Goal: Task Accomplishment & Management: Manage account settings

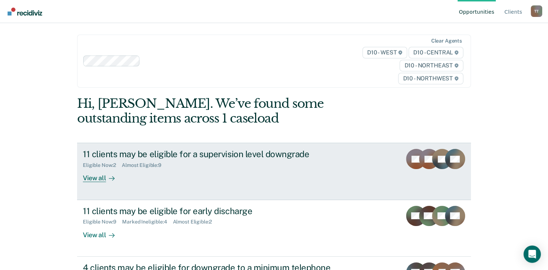
click at [91, 181] on div "View all" at bounding box center [103, 175] width 40 height 14
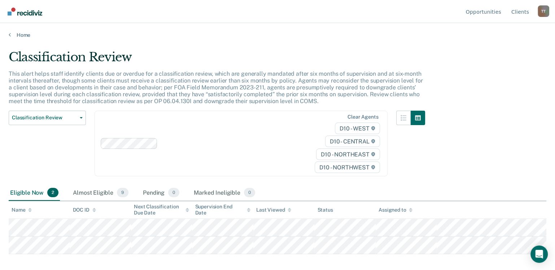
click at [5, 31] on div "Home" at bounding box center [277, 30] width 555 height 15
click at [9, 34] on icon at bounding box center [10, 35] width 2 height 6
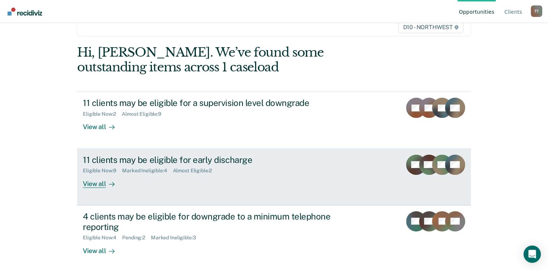
scroll to position [53, 0]
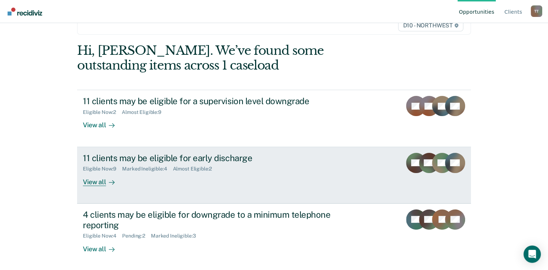
click at [98, 183] on div "View all" at bounding box center [103, 179] width 40 height 14
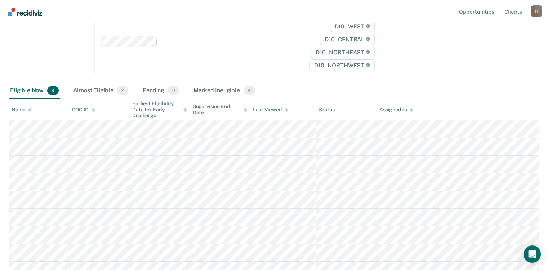
scroll to position [103, 0]
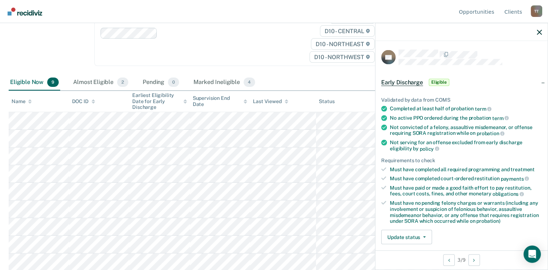
click at [438, 83] on span "Eligible" at bounding box center [439, 82] width 21 height 7
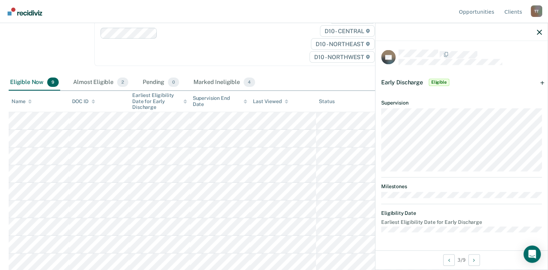
click at [438, 79] on span "Eligible" at bounding box center [439, 82] width 21 height 7
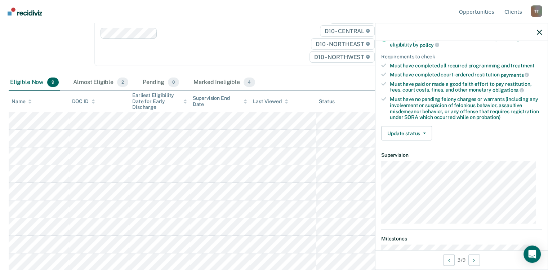
scroll to position [120, 0]
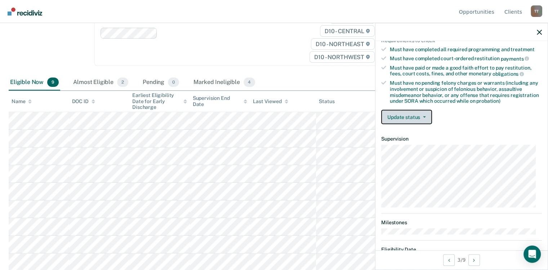
click at [421, 117] on button "Update status" at bounding box center [406, 117] width 51 height 14
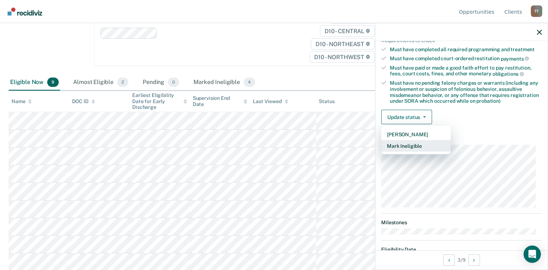
click at [416, 145] on button "Mark Ineligible" at bounding box center [416, 146] width 70 height 12
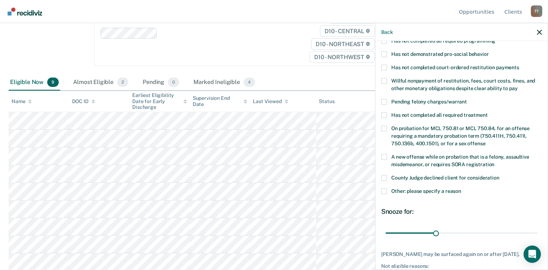
scroll to position [160, 0]
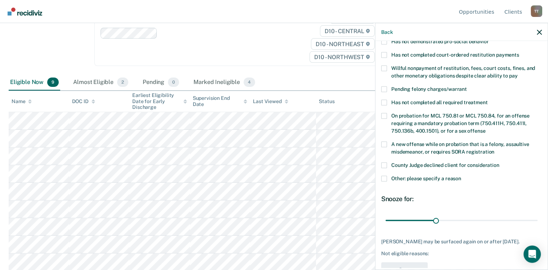
click at [384, 100] on span at bounding box center [384, 103] width 6 height 6
click at [488, 100] on input "Has not completed all required treatment" at bounding box center [488, 100] width 0 height 0
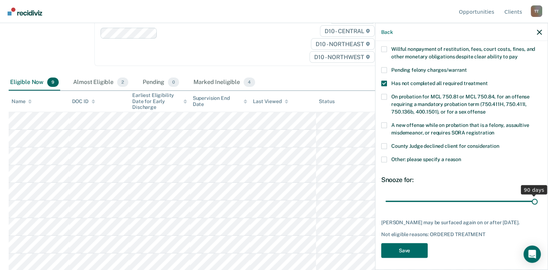
scroll to position [173, 0]
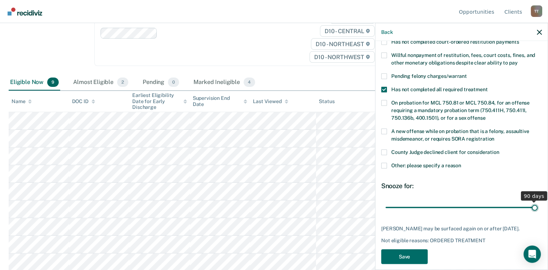
drag, startPoint x: 431, startPoint y: 192, endPoint x: 555, endPoint y: 197, distance: 124.1
type input "90"
click at [538, 201] on input "range" at bounding box center [462, 207] width 152 height 13
drag, startPoint x: 409, startPoint y: 250, endPoint x: 407, endPoint y: 246, distance: 4.7
click at [408, 250] on button "Save" at bounding box center [404, 256] width 47 height 15
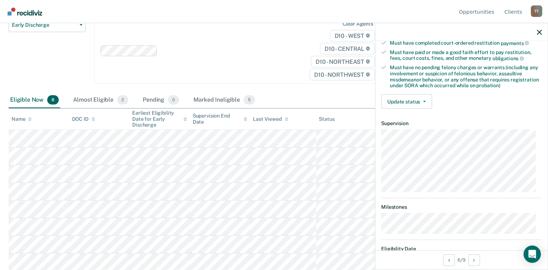
scroll to position [166, 0]
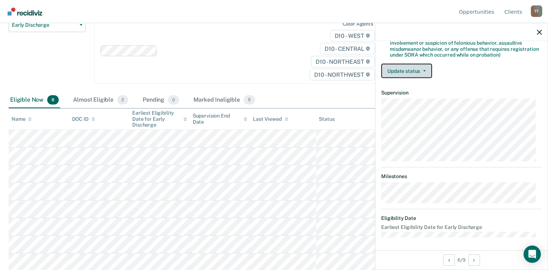
click at [405, 72] on button "Update status" at bounding box center [406, 71] width 51 height 14
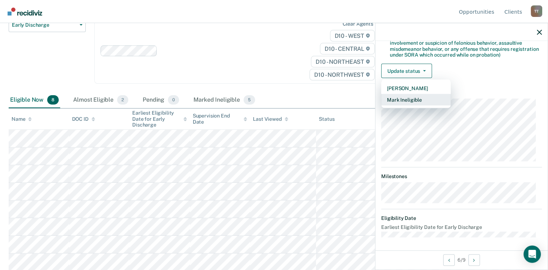
click at [407, 99] on button "Mark Ineligible" at bounding box center [416, 100] width 70 height 12
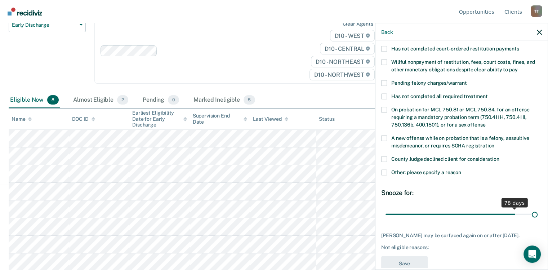
drag, startPoint x: 431, startPoint y: 206, endPoint x: 547, endPoint y: 212, distance: 117.0
type input "90"
click at [538, 212] on input "range" at bounding box center [462, 214] width 152 height 13
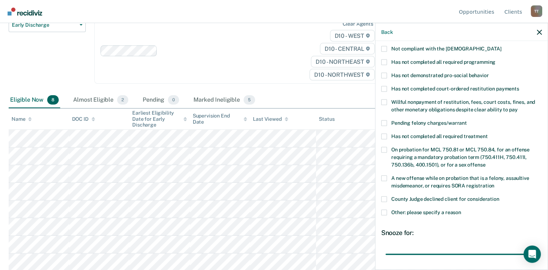
click at [386, 99] on span at bounding box center [384, 102] width 6 height 6
click at [518, 107] on input "Willful nonpayment of restitution, fees, court costs, fines, and other monetary…" at bounding box center [518, 107] width 0 height 0
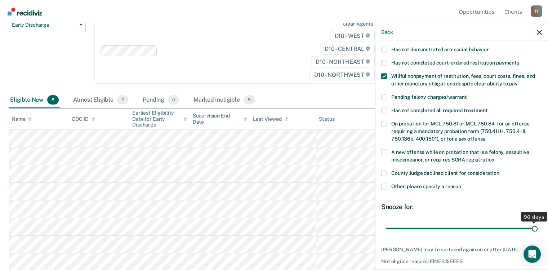
scroll to position [179, 0]
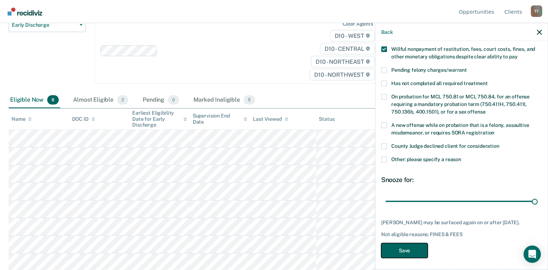
click at [403, 246] on button "Save" at bounding box center [404, 250] width 47 height 15
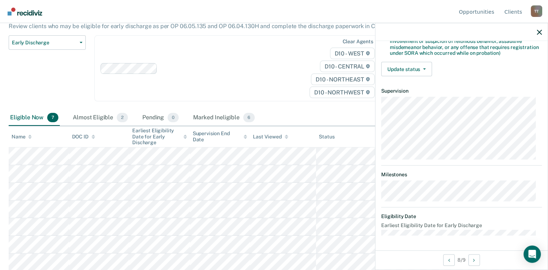
scroll to position [159, 0]
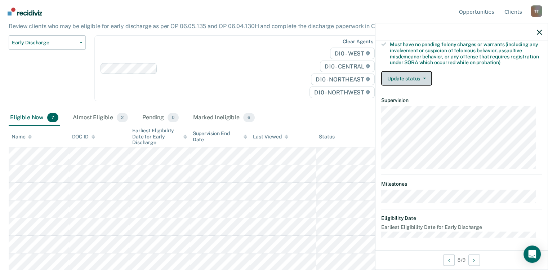
click at [424, 75] on button "Update status" at bounding box center [406, 78] width 51 height 14
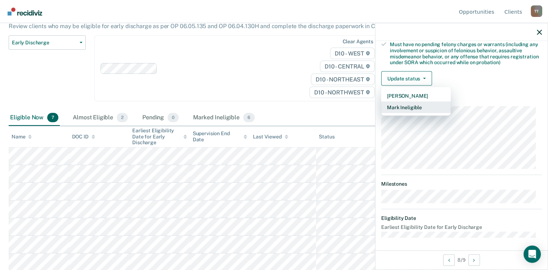
click at [414, 106] on button "Mark Ineligible" at bounding box center [416, 108] width 70 height 12
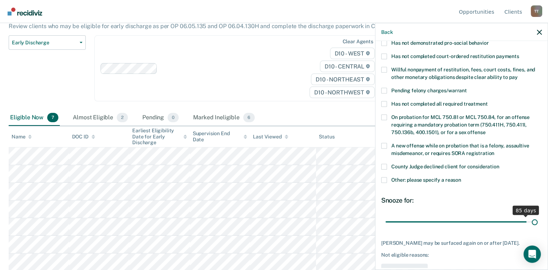
drag, startPoint x: 434, startPoint y: 215, endPoint x: 556, endPoint y: 216, distance: 122.6
type input "90"
click at [538, 216] on input "range" at bounding box center [462, 222] width 152 height 13
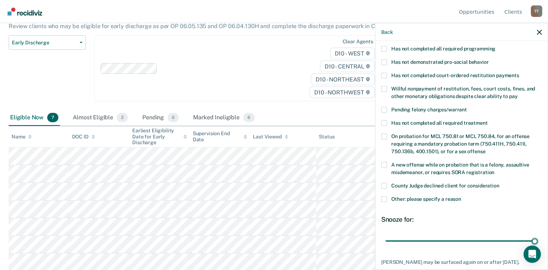
scroll to position [99, 0]
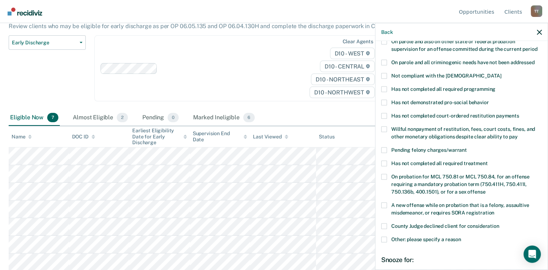
click at [385, 113] on span at bounding box center [384, 116] width 6 height 6
click at [520, 113] on input "Has not completed court-ordered restitution payments" at bounding box center [520, 113] width 0 height 0
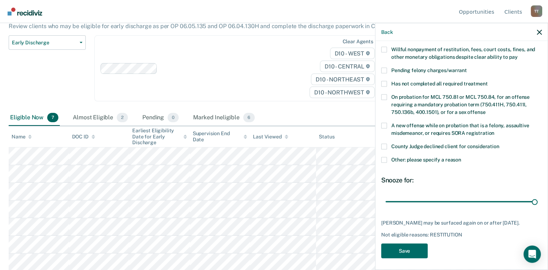
scroll to position [179, 0]
click at [404, 246] on button "Save" at bounding box center [404, 250] width 47 height 15
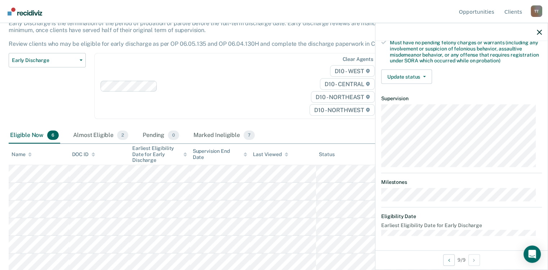
scroll to position [159, 0]
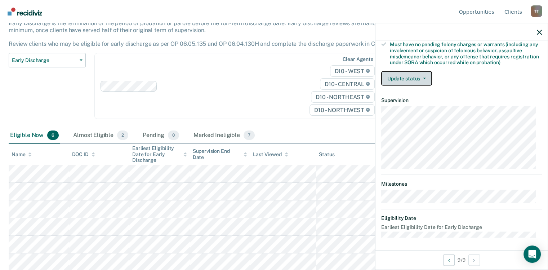
click at [419, 79] on button "Update status" at bounding box center [406, 78] width 51 height 14
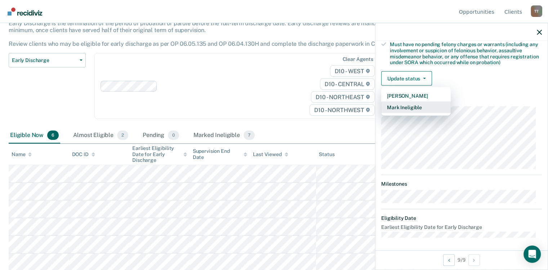
click at [415, 104] on button "Mark Ineligible" at bounding box center [416, 108] width 70 height 12
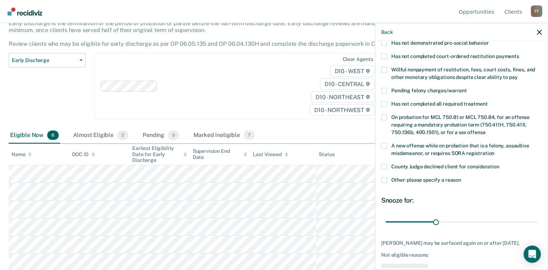
click at [386, 177] on span at bounding box center [384, 180] width 6 height 6
click at [462, 177] on input "Other: please specify a reason" at bounding box center [462, 177] width 0 height 0
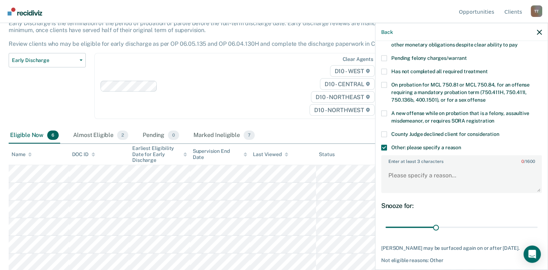
scroll to position [216, 0]
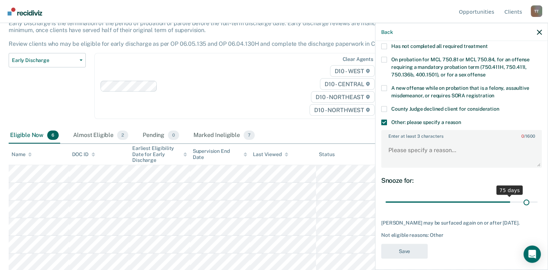
drag, startPoint x: 435, startPoint y: 194, endPoint x: 521, endPoint y: 202, distance: 86.2
type input "85"
click at [521, 202] on input "range" at bounding box center [462, 202] width 152 height 13
drag, startPoint x: 405, startPoint y: 134, endPoint x: 405, endPoint y: 144, distance: 9.8
click at [405, 140] on textarea "Enter at least 3 characters 0 / 1600" at bounding box center [461, 153] width 159 height 27
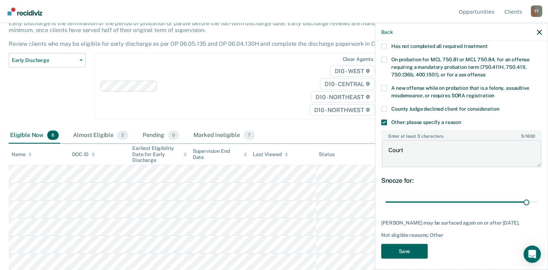
type textarea "Court"
click at [399, 250] on button "Save" at bounding box center [404, 251] width 47 height 15
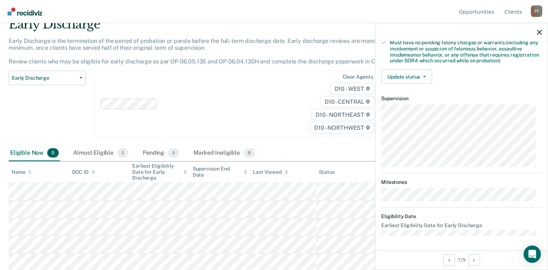
scroll to position [159, 0]
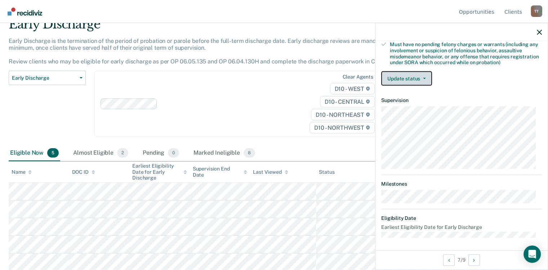
click at [423, 78] on icon "button" at bounding box center [424, 78] width 3 height 1
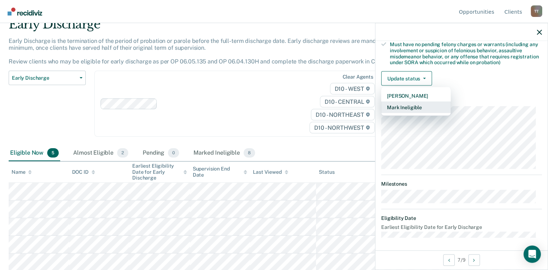
click at [412, 104] on button "Mark Ineligible" at bounding box center [416, 108] width 70 height 12
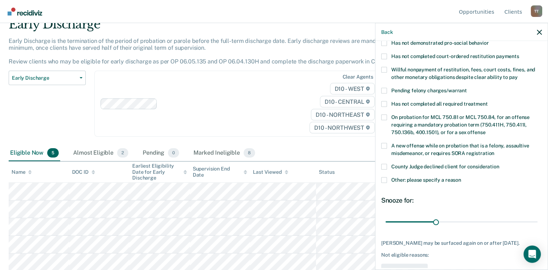
click at [384, 101] on span at bounding box center [384, 104] width 6 height 6
click at [488, 101] on input "Has not completed all required treatment" at bounding box center [488, 101] width 0 height 0
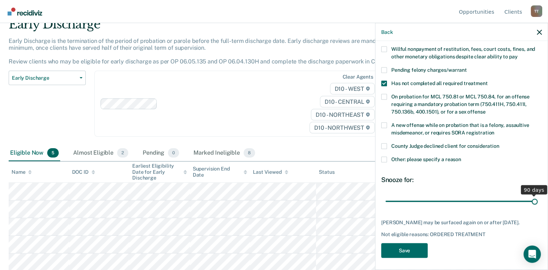
scroll to position [173, 0]
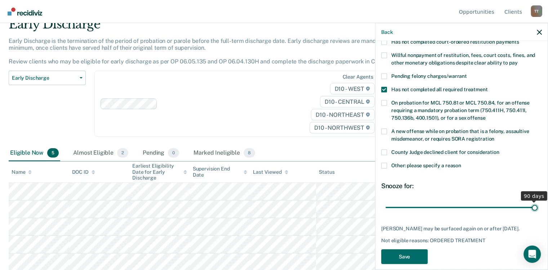
drag, startPoint x: 434, startPoint y: 191, endPoint x: 550, endPoint y: 189, distance: 116.1
type input "90"
click at [538, 201] on input "range" at bounding box center [462, 207] width 152 height 13
click at [405, 249] on button "Save" at bounding box center [404, 256] width 47 height 15
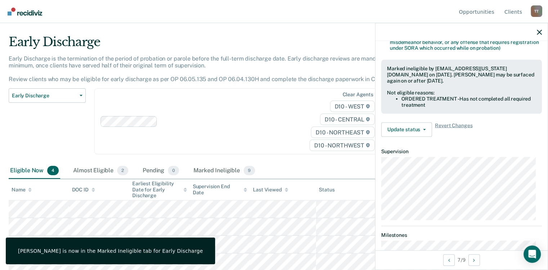
scroll to position [151, 0]
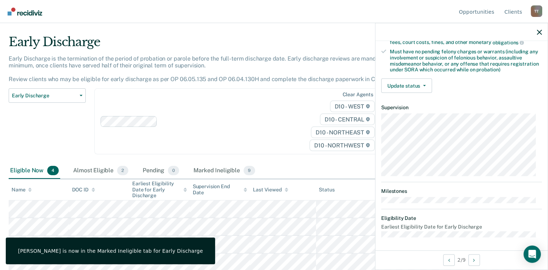
click at [273, 125] on div at bounding box center [197, 121] width 193 height 11
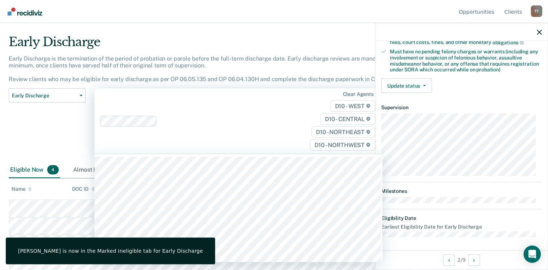
scroll to position [15, 0]
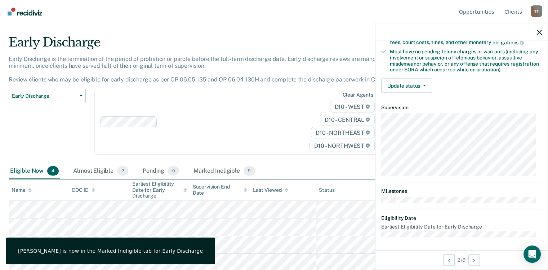
click at [52, 106] on div "Early Discharge Classification Review Early Discharge Minimum Telephone Reporti…" at bounding box center [47, 126] width 77 height 75
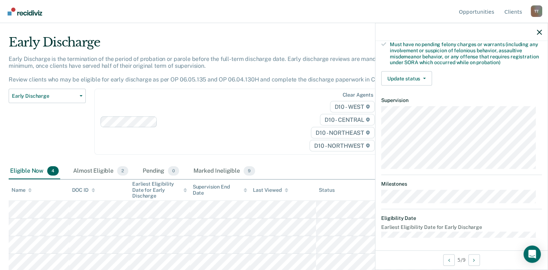
scroll to position [15, 0]
click at [411, 76] on button "Update status" at bounding box center [406, 78] width 51 height 14
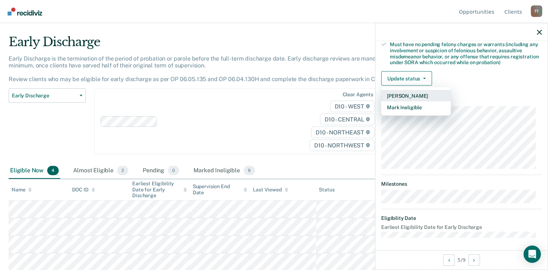
click at [410, 93] on button "[PERSON_NAME]" at bounding box center [416, 96] width 70 height 12
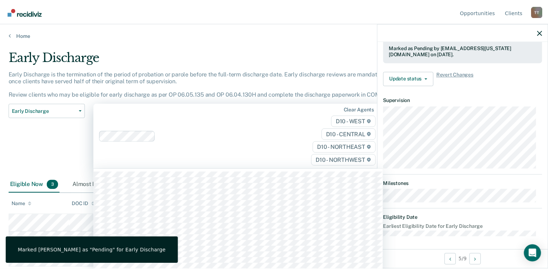
scroll to position [6, 0]
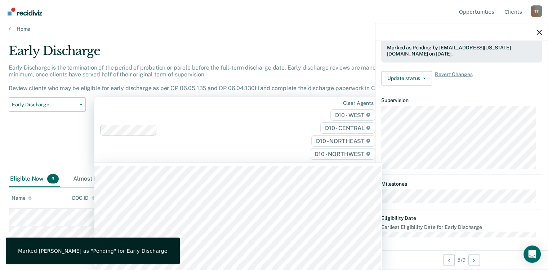
click at [207, 151] on div "Clear agents D10 - WEST D10 - CENTRAL D10 - NORTHEAST D10 - NORTHWEST" at bounding box center [238, 129] width 288 height 65
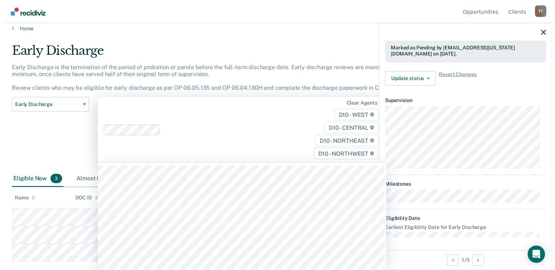
scroll to position [0, 0]
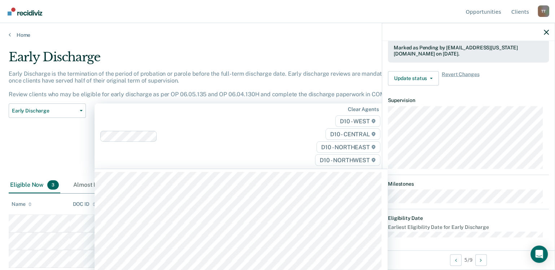
click at [19, 136] on div "Early Discharge Classification Review Early Discharge Minimum Telephone Reporti…" at bounding box center [47, 140] width 77 height 74
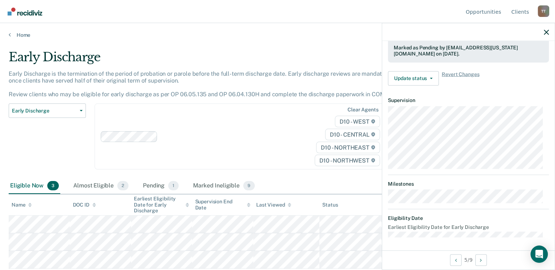
scroll to position [151, 0]
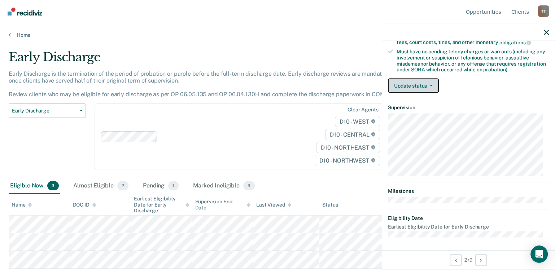
click at [421, 83] on button "Update status" at bounding box center [413, 86] width 51 height 14
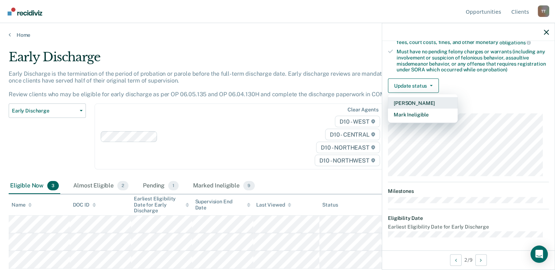
click at [410, 103] on button "[PERSON_NAME]" at bounding box center [423, 103] width 70 height 12
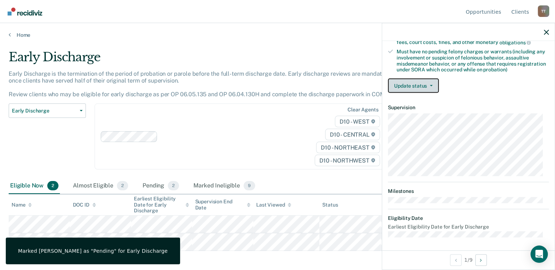
click at [416, 81] on button "Update status" at bounding box center [413, 86] width 51 height 14
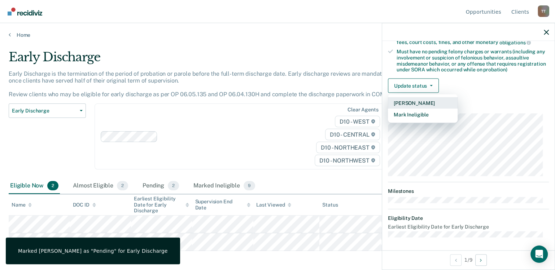
click at [408, 101] on button "[PERSON_NAME]" at bounding box center [423, 103] width 70 height 12
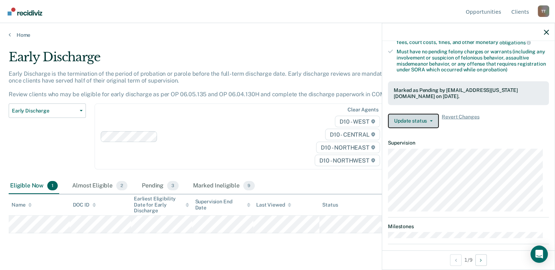
click at [423, 119] on button "Update status" at bounding box center [413, 121] width 51 height 14
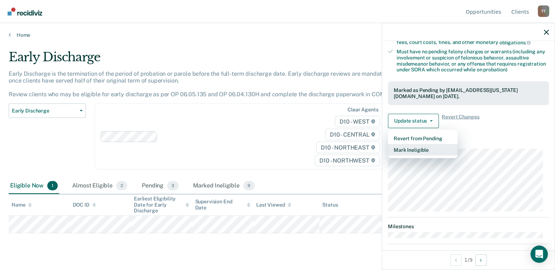
click at [417, 148] on button "Mark Ineligible" at bounding box center [423, 150] width 70 height 12
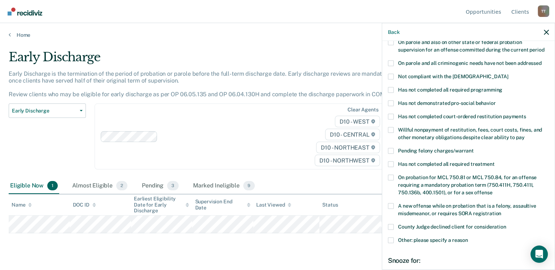
scroll to position [111, 0]
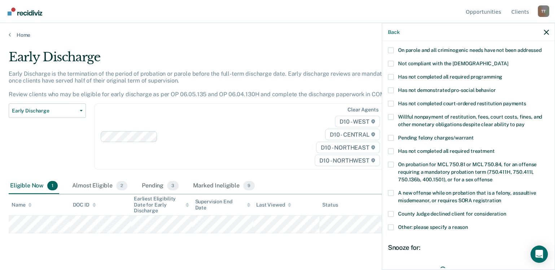
click at [389, 224] on span at bounding box center [391, 227] width 6 height 6
click at [468, 224] on input "Other: please specify a reason" at bounding box center [468, 224] width 0 height 0
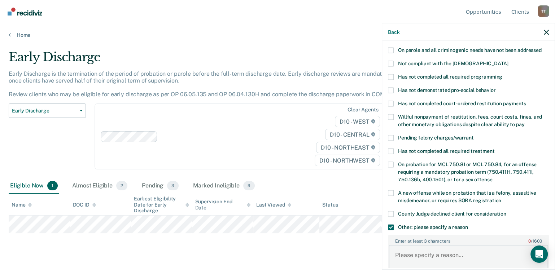
click at [418, 247] on textarea "Enter at least 3 characters 0 / 1600" at bounding box center [467, 258] width 159 height 27
type textarea "o"
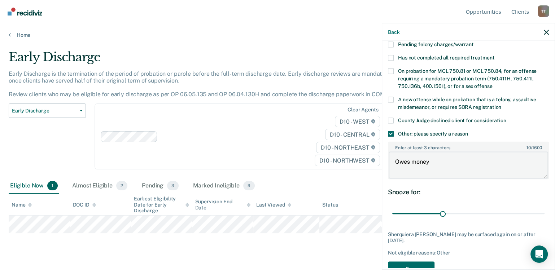
scroll to position [216, 0]
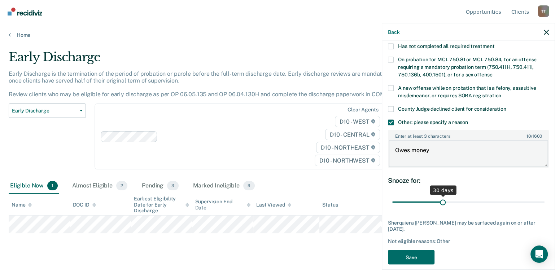
type textarea "Owes money"
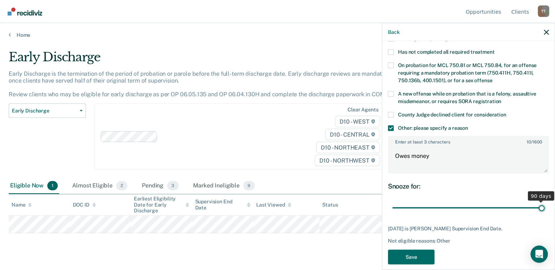
drag, startPoint x: 437, startPoint y: 191, endPoint x: 546, endPoint y: 205, distance: 110.6
type input "90"
click at [544, 205] on input "range" at bounding box center [468, 208] width 152 height 13
click at [419, 250] on button "Save" at bounding box center [411, 257] width 47 height 15
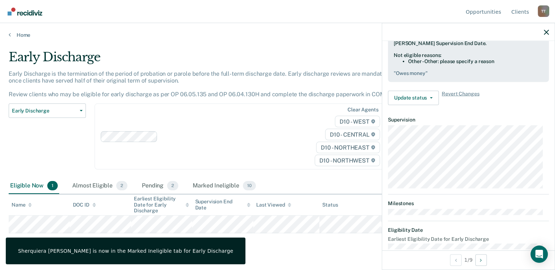
click at [281, 246] on main "Early Discharge Early Discharge is the termination of the period of probation o…" at bounding box center [277, 153] width 555 height 230
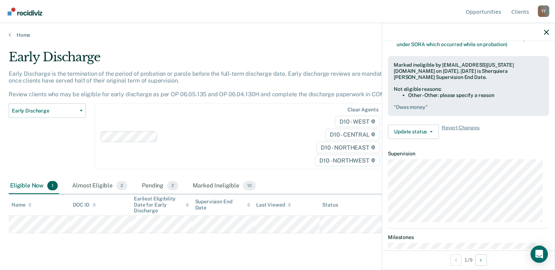
scroll to position [131, 0]
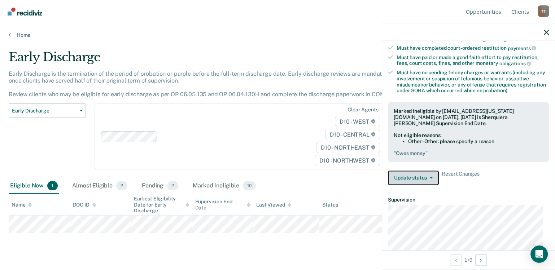
click at [429, 177] on icon "button" at bounding box center [430, 177] width 3 height 1
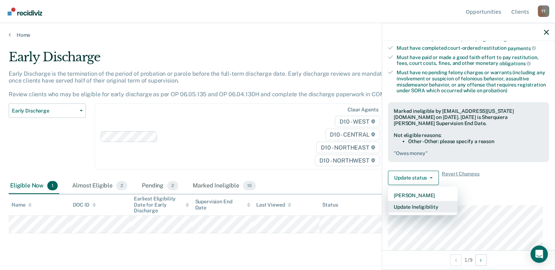
click at [417, 206] on button "Update Ineligibility" at bounding box center [423, 207] width 70 height 12
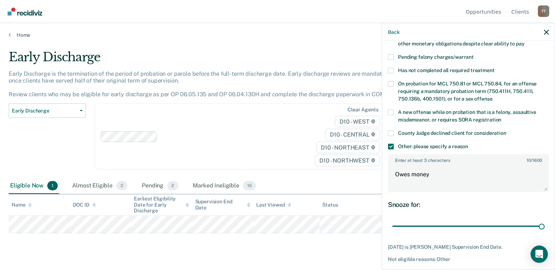
scroll to position [200, 0]
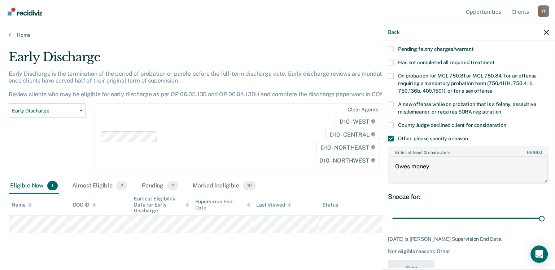
drag, startPoint x: 438, startPoint y: 160, endPoint x: 372, endPoint y: 173, distance: 67.6
click at [372, 173] on body "Looks like you’re using Internet Explorer 11. For faster loading and a better e…" at bounding box center [277, 135] width 555 height 270
click at [388, 136] on span at bounding box center [391, 139] width 6 height 6
click at [468, 136] on input "Other: please specify a reason" at bounding box center [468, 136] width 0 height 0
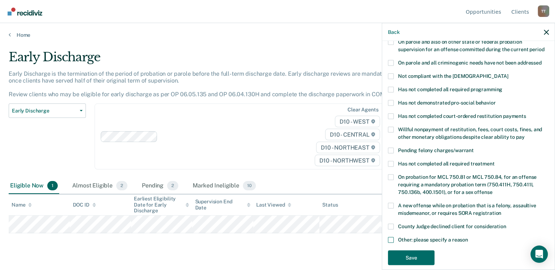
scroll to position [100, 0]
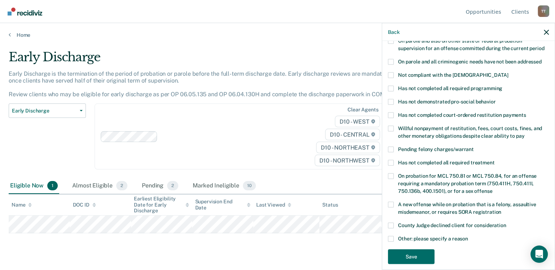
click at [281, 256] on main "Early Discharge Early Discharge is the termination of the period of probation o…" at bounding box center [277, 153] width 555 height 230
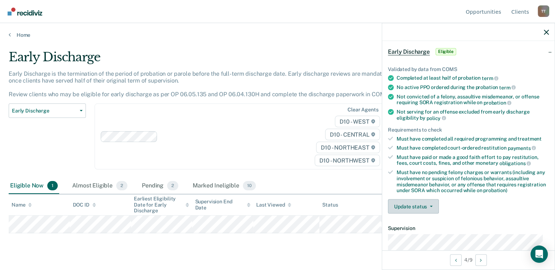
scroll to position [0, 0]
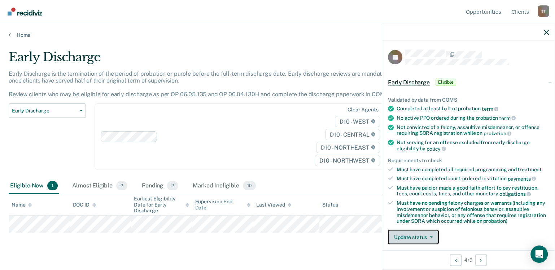
click at [416, 235] on button "Update status" at bounding box center [413, 237] width 51 height 14
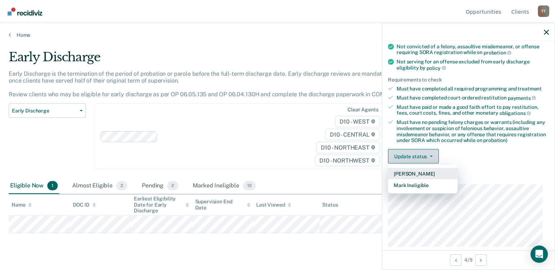
scroll to position [81, 0]
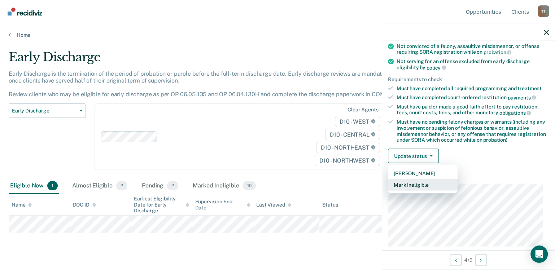
click at [409, 185] on button "Mark Ineligible" at bounding box center [423, 185] width 70 height 12
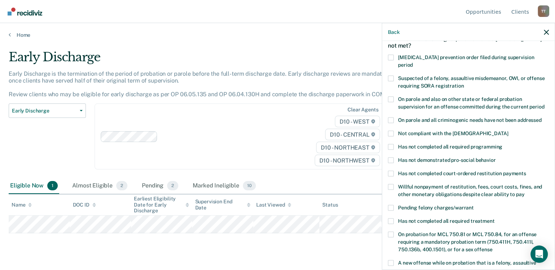
scroll to position [41, 0]
click at [391, 184] on span at bounding box center [391, 187] width 6 height 6
click at [524, 192] on input "Willful nonpayment of restitution, fees, court costs, fines, and other monetary…" at bounding box center [524, 192] width 0 height 0
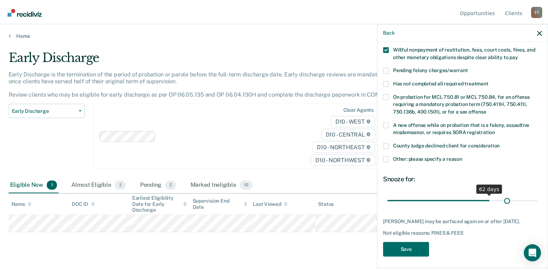
scroll to position [179, 0]
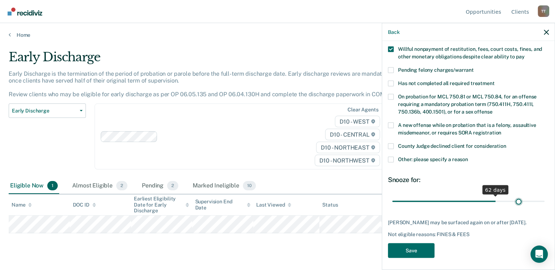
drag, startPoint x: 437, startPoint y: 190, endPoint x: 513, endPoint y: 189, distance: 76.5
type input "76"
click at [513, 195] on input "range" at bounding box center [468, 201] width 152 height 13
click at [410, 250] on button "Save" at bounding box center [411, 250] width 47 height 15
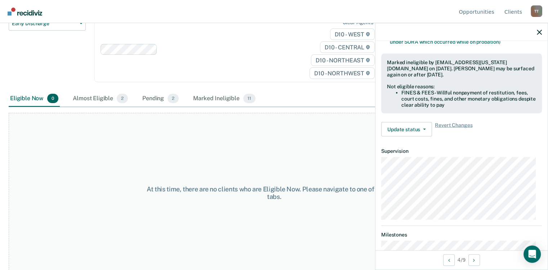
scroll to position [89, 0]
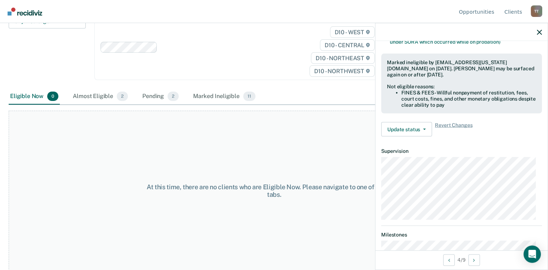
click at [294, 230] on div "At this time, there are no clients who are Eligible Now. Please navigate to one…" at bounding box center [274, 191] width 531 height 160
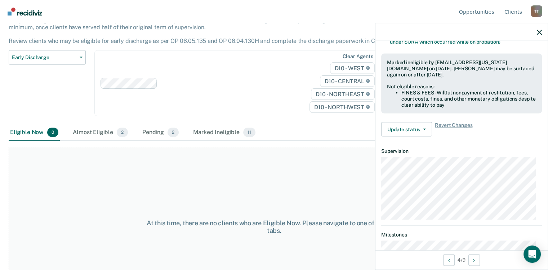
scroll to position [0, 0]
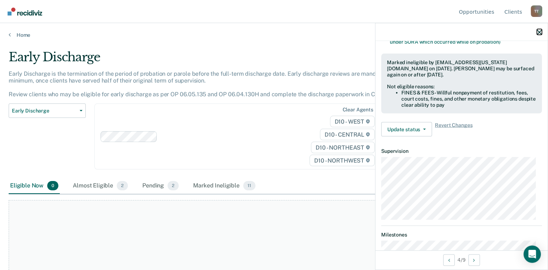
click at [539, 31] on icon "button" at bounding box center [539, 32] width 5 height 5
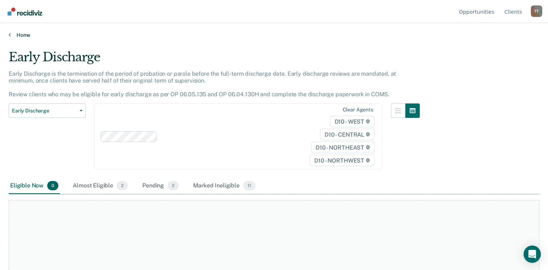
click at [12, 34] on link "Home" at bounding box center [274, 35] width 531 height 6
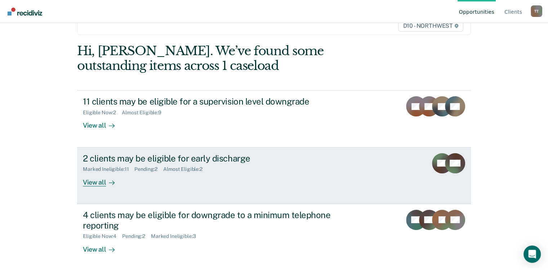
scroll to position [53, 0]
click at [92, 184] on div "View all" at bounding box center [103, 179] width 40 height 14
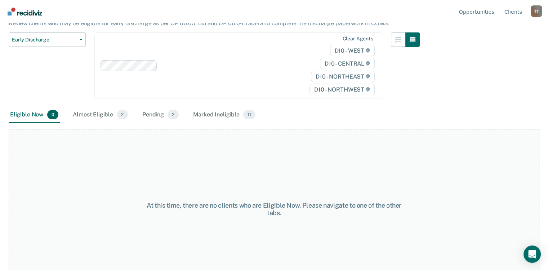
scroll to position [89, 0]
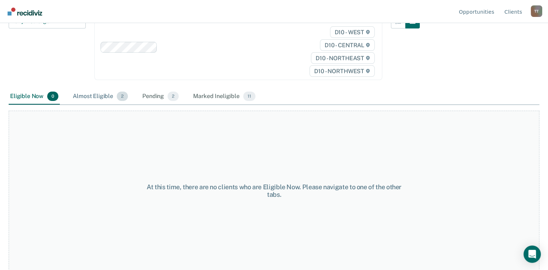
click at [106, 98] on div "Almost Eligible 2" at bounding box center [100, 97] width 58 height 16
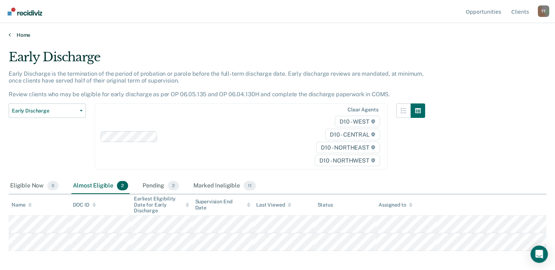
click at [19, 34] on link "Home" at bounding box center [277, 35] width 537 height 6
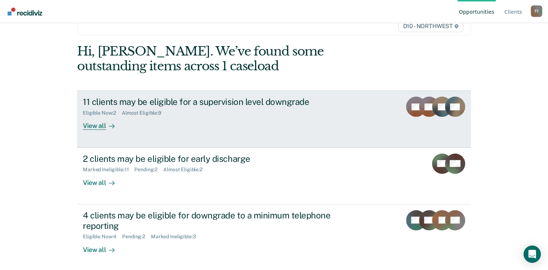
scroll to position [53, 0]
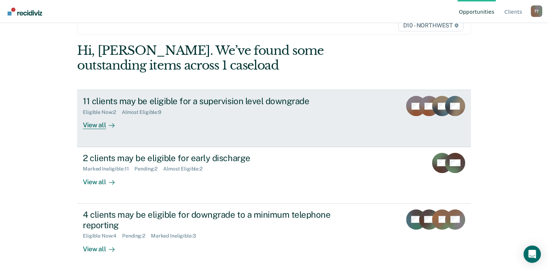
click at [91, 125] on div "View all" at bounding box center [103, 122] width 40 height 14
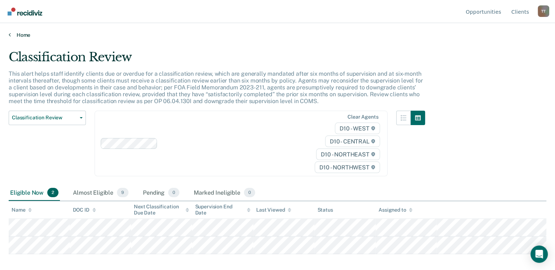
click at [16, 34] on link "Home" at bounding box center [277, 35] width 537 height 6
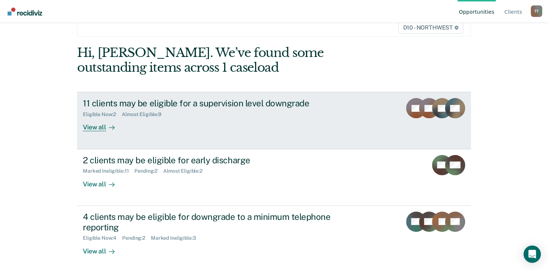
scroll to position [53, 0]
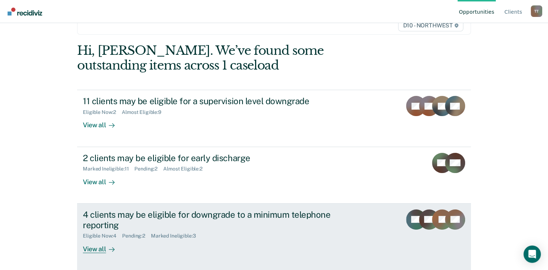
click at [98, 247] on div "View all" at bounding box center [103, 246] width 40 height 14
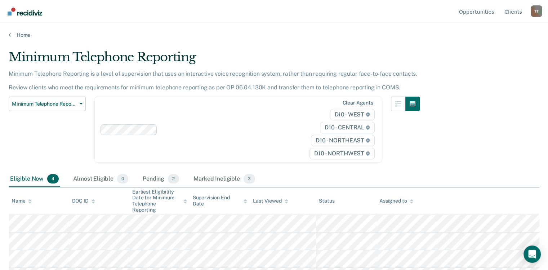
scroll to position [8, 0]
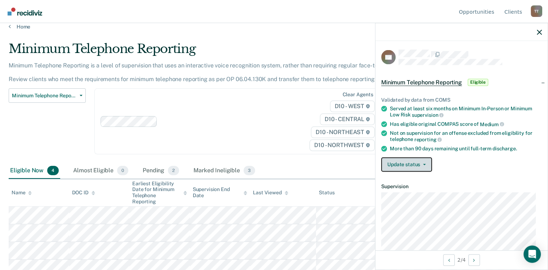
click at [423, 168] on button "Update status" at bounding box center [406, 164] width 51 height 14
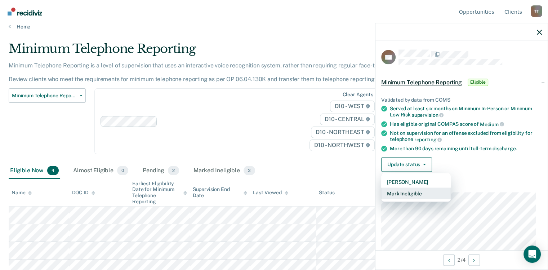
click at [408, 193] on button "Mark Ineligible" at bounding box center [416, 193] width 70 height 12
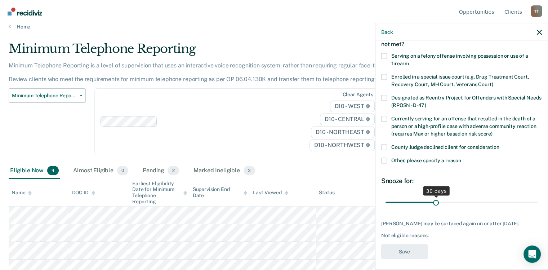
scroll to position [45, 0]
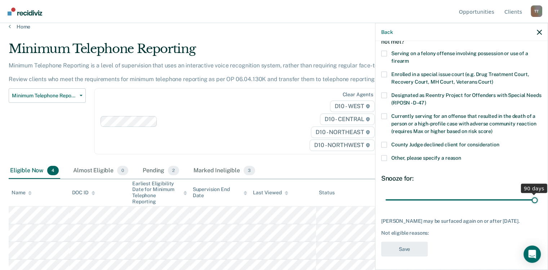
drag, startPoint x: 434, startPoint y: 199, endPoint x: 556, endPoint y: 210, distance: 122.7
type input "90"
click at [538, 206] on input "range" at bounding box center [462, 200] width 152 height 13
click at [378, 153] on div "KK Which of the following requirements has [PERSON_NAME] not met? Serving on a …" at bounding box center [462, 154] width 172 height 227
click at [383, 156] on span at bounding box center [384, 158] width 6 height 6
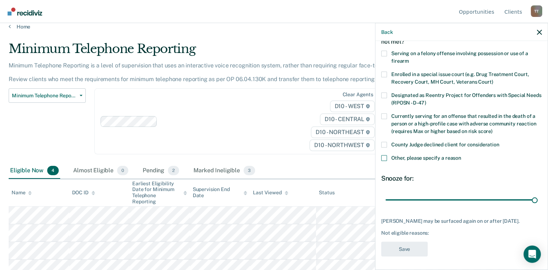
click at [462, 155] on input "Other, please specify a reason" at bounding box center [462, 155] width 0 height 0
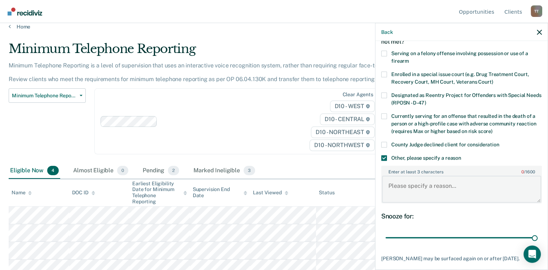
click at [400, 183] on textarea "Enter at least 3 characters 0 / 1600" at bounding box center [461, 189] width 159 height 27
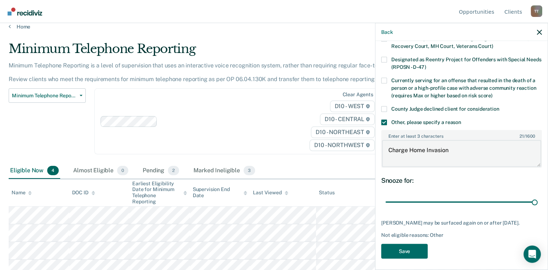
scroll to position [83, 0]
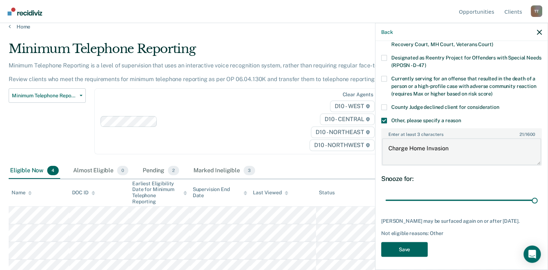
type textarea "Charge Home Invasion"
click at [407, 247] on button "Save" at bounding box center [404, 249] width 47 height 15
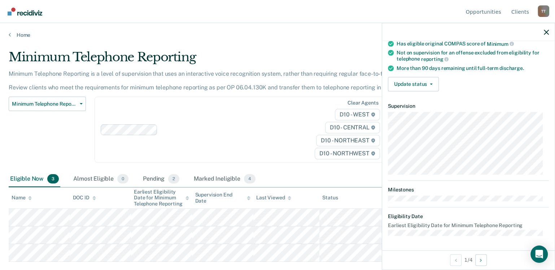
scroll to position [52, 0]
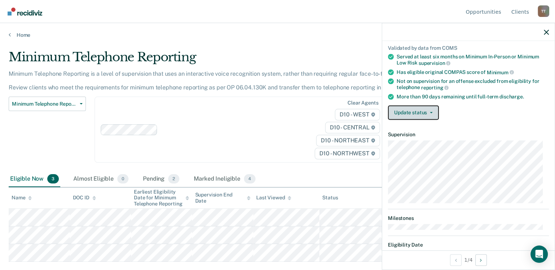
click at [429, 109] on button "Update status" at bounding box center [413, 112] width 51 height 14
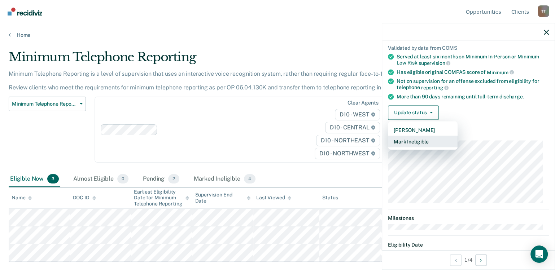
click at [414, 141] on button "Mark Ineligible" at bounding box center [423, 142] width 70 height 12
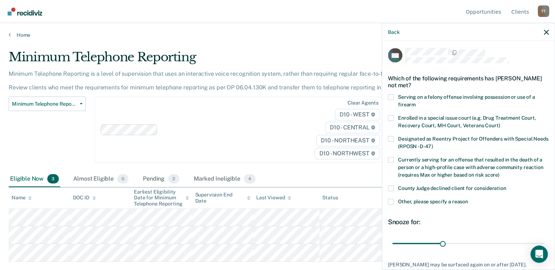
scroll to position [0, 0]
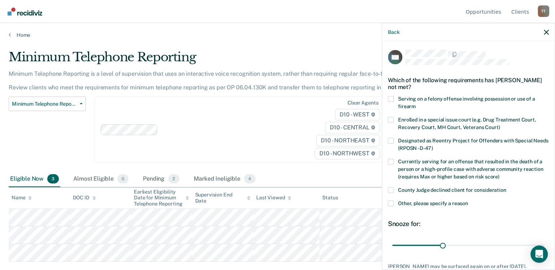
click at [391, 189] on span at bounding box center [391, 190] width 6 height 6
click at [506, 187] on input "County Judge declined client for consideration" at bounding box center [506, 187] width 0 height 0
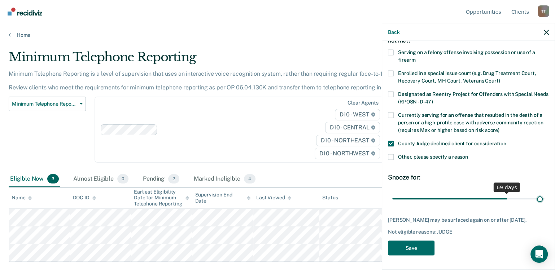
scroll to position [45, 0]
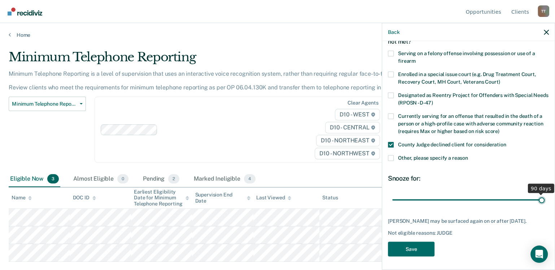
drag, startPoint x: 440, startPoint y: 194, endPoint x: 534, endPoint y: 205, distance: 95.1
type input "90"
click at [534, 205] on input "range" at bounding box center [468, 200] width 152 height 13
click at [427, 244] on button "Save" at bounding box center [411, 249] width 47 height 15
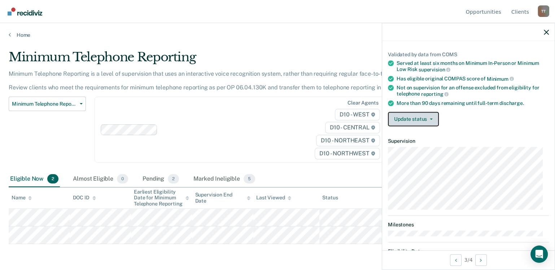
click at [431, 118] on icon "button" at bounding box center [430, 118] width 3 height 1
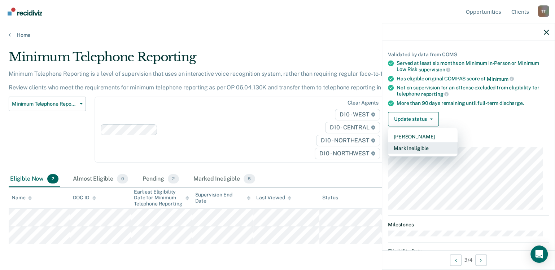
click at [408, 147] on button "Mark Ineligible" at bounding box center [423, 148] width 70 height 12
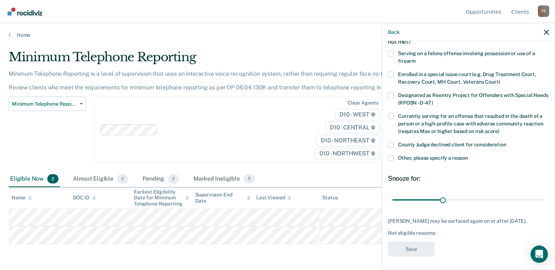
scroll to position [6, 0]
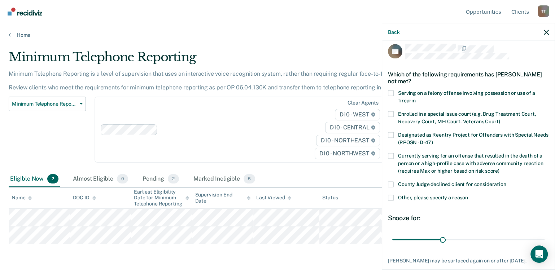
click at [388, 155] on span at bounding box center [391, 156] width 6 height 6
click at [499, 168] on input "Currently serving for an offense that resulted in the death of a person or a hi…" at bounding box center [499, 168] width 0 height 0
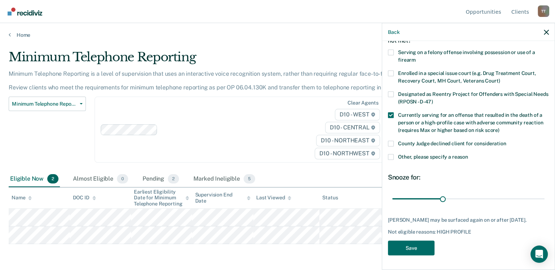
scroll to position [52, 0]
drag, startPoint x: 439, startPoint y: 191, endPoint x: 543, endPoint y: 196, distance: 104.0
type input "90"
click at [543, 196] on input "range" at bounding box center [468, 199] width 152 height 13
click at [416, 243] on button "Save" at bounding box center [411, 248] width 47 height 15
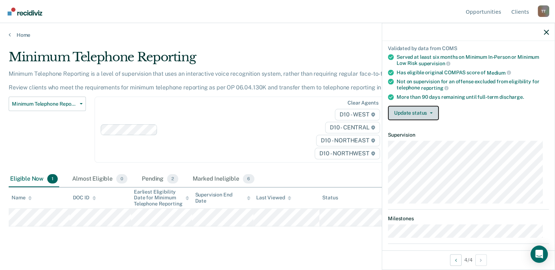
click at [429, 109] on button "Update status" at bounding box center [413, 113] width 51 height 14
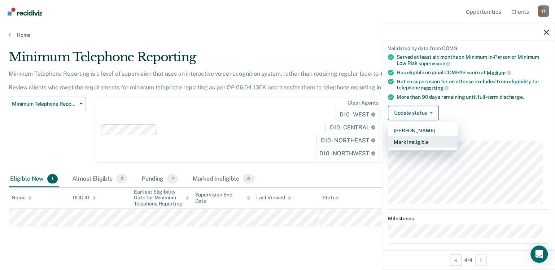
click at [418, 138] on button "Mark Ineligible" at bounding box center [423, 142] width 70 height 12
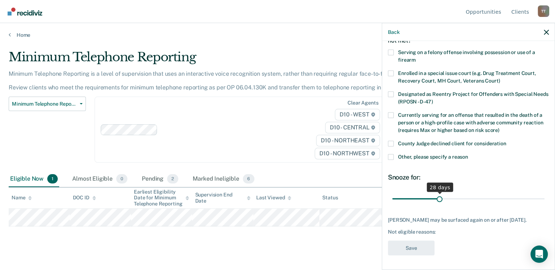
scroll to position [45, 0]
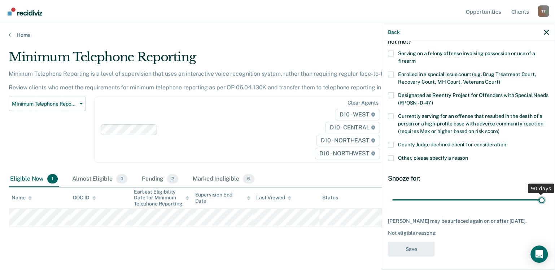
drag, startPoint x: 437, startPoint y: 193, endPoint x: 552, endPoint y: 204, distance: 116.0
type input "90"
click at [544, 204] on input "range" at bounding box center [468, 200] width 152 height 13
click at [392, 155] on span at bounding box center [391, 158] width 6 height 6
click at [468, 155] on input "Other, please specify a reason" at bounding box center [468, 155] width 0 height 0
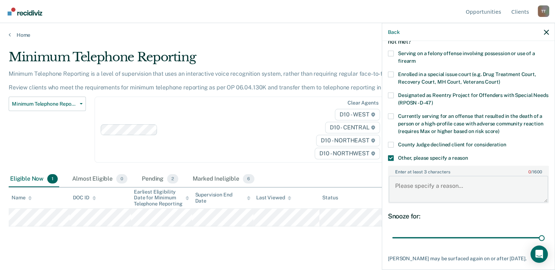
click at [410, 183] on textarea "Enter at least 3 characters 0 / 1600" at bounding box center [467, 189] width 159 height 27
type textarea "C"
click at [410, 183] on textarea "Enter at least 3 characters 0 / 1600" at bounding box center [467, 189] width 159 height 27
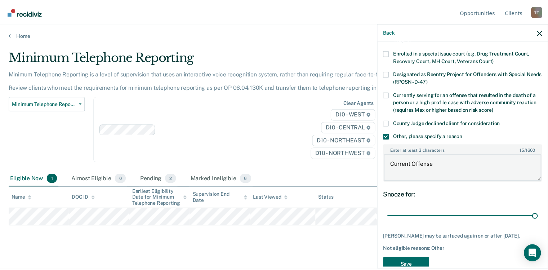
scroll to position [83, 0]
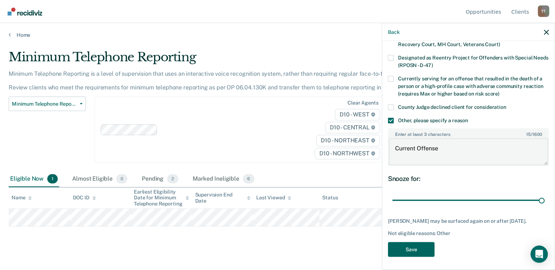
type textarea "Current Offense"
click at [410, 245] on button "Save" at bounding box center [411, 249] width 47 height 15
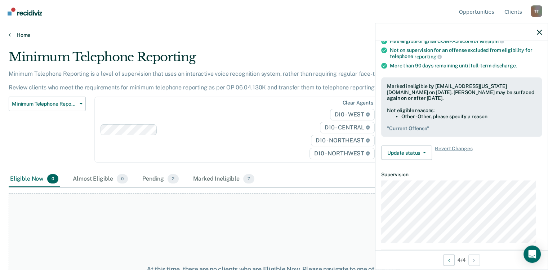
click at [12, 35] on link "Home" at bounding box center [274, 35] width 531 height 6
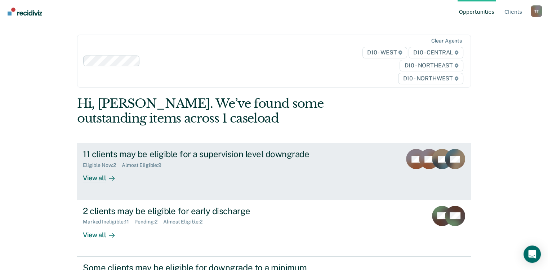
click at [92, 178] on div "View all" at bounding box center [103, 175] width 40 height 14
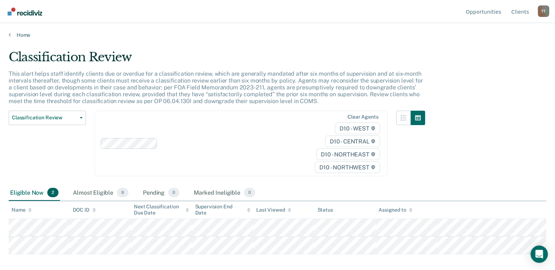
click at [430, 178] on div "Classification Review This alert helps staff identify clients due or overdue fo…" at bounding box center [277, 133] width 537 height 166
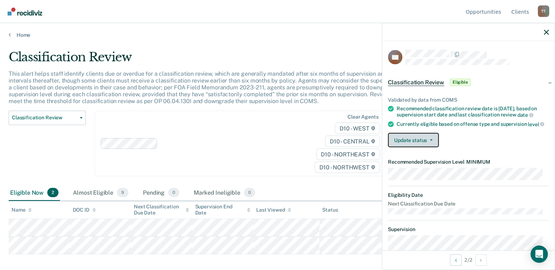
click at [425, 147] on button "Update status" at bounding box center [413, 140] width 51 height 14
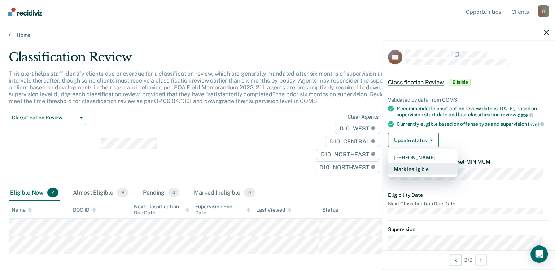
click at [418, 174] on button "Mark Ineligible" at bounding box center [423, 169] width 70 height 12
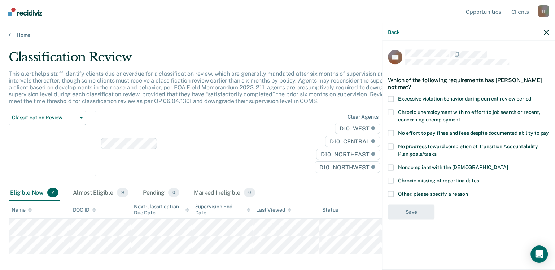
click at [389, 191] on span at bounding box center [391, 194] width 6 height 6
click at [468, 191] on input "Other: please specify a reason" at bounding box center [468, 191] width 0 height 0
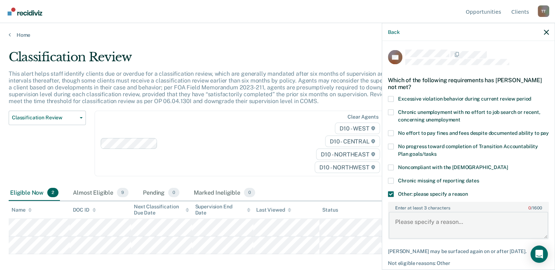
click at [409, 231] on textarea "Enter at least 3 characters 0 / 1600" at bounding box center [467, 225] width 159 height 27
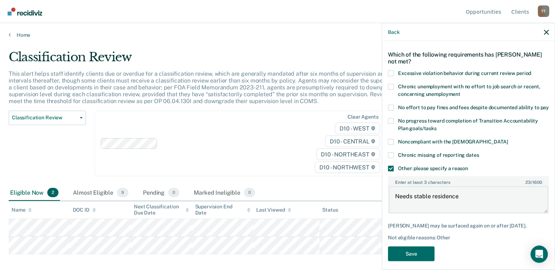
scroll to position [37, 0]
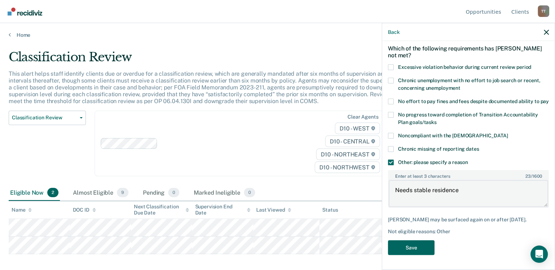
type textarea "Needs stable residence"
click at [409, 246] on button "Save" at bounding box center [411, 248] width 47 height 15
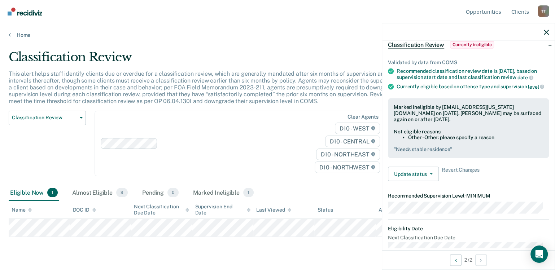
click at [68, 241] on main "Classification Review This alert helps staff identify clients due or overdue fo…" at bounding box center [277, 153] width 555 height 230
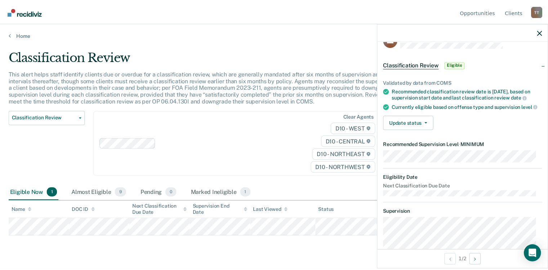
scroll to position [0, 0]
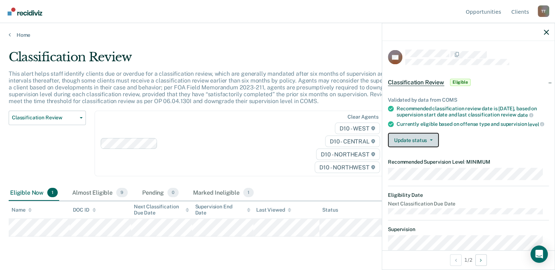
click at [430, 146] on button "Update status" at bounding box center [413, 140] width 51 height 14
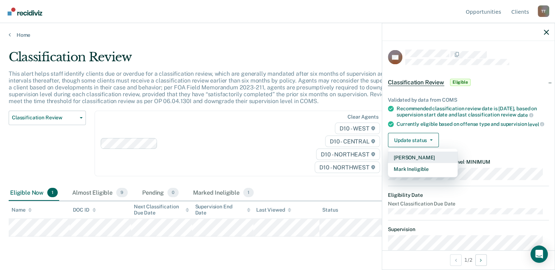
click at [423, 159] on button "[PERSON_NAME]" at bounding box center [423, 158] width 70 height 12
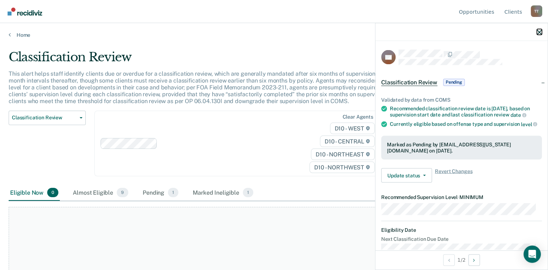
click at [540, 32] on icon "button" at bounding box center [539, 32] width 5 height 5
